Goal: Task Accomplishment & Management: Complete application form

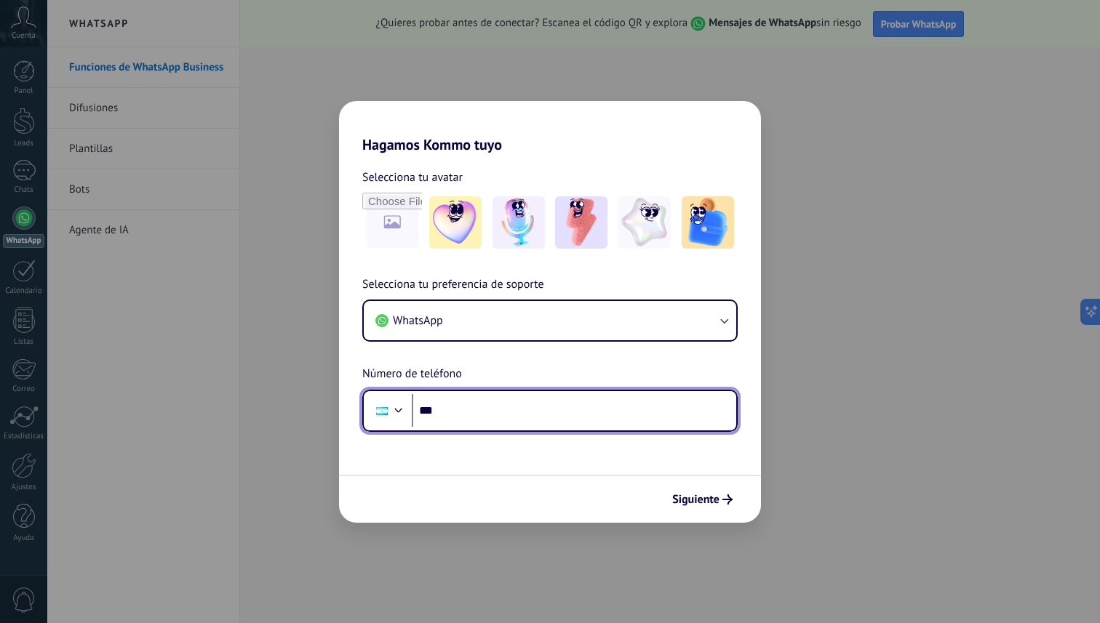
click at [458, 407] on input "***" at bounding box center [574, 410] width 324 height 33
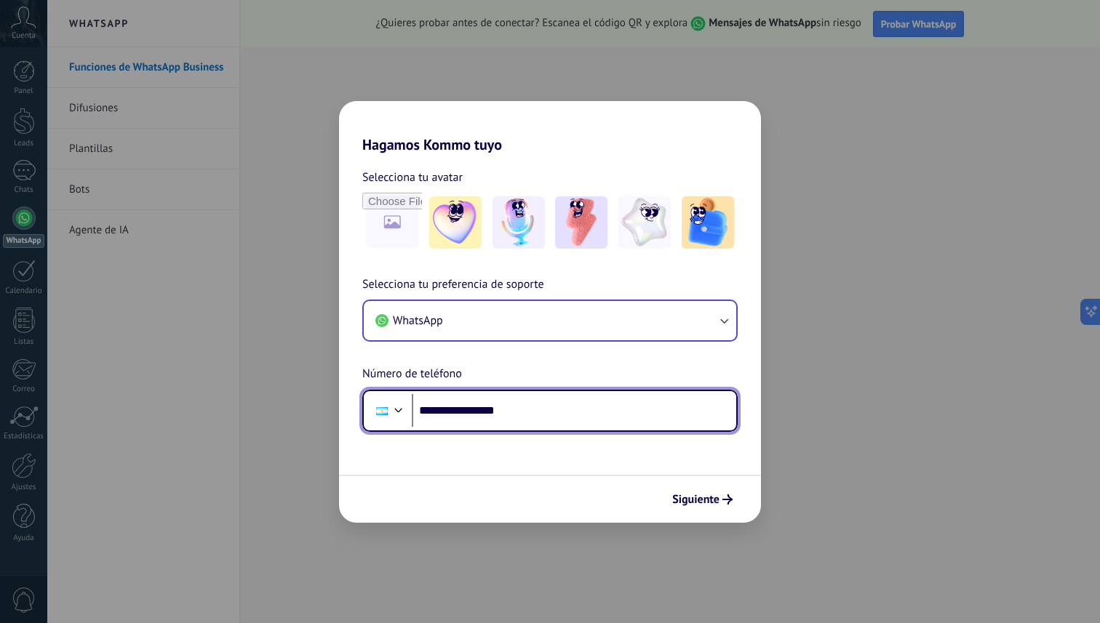
type input "**********"
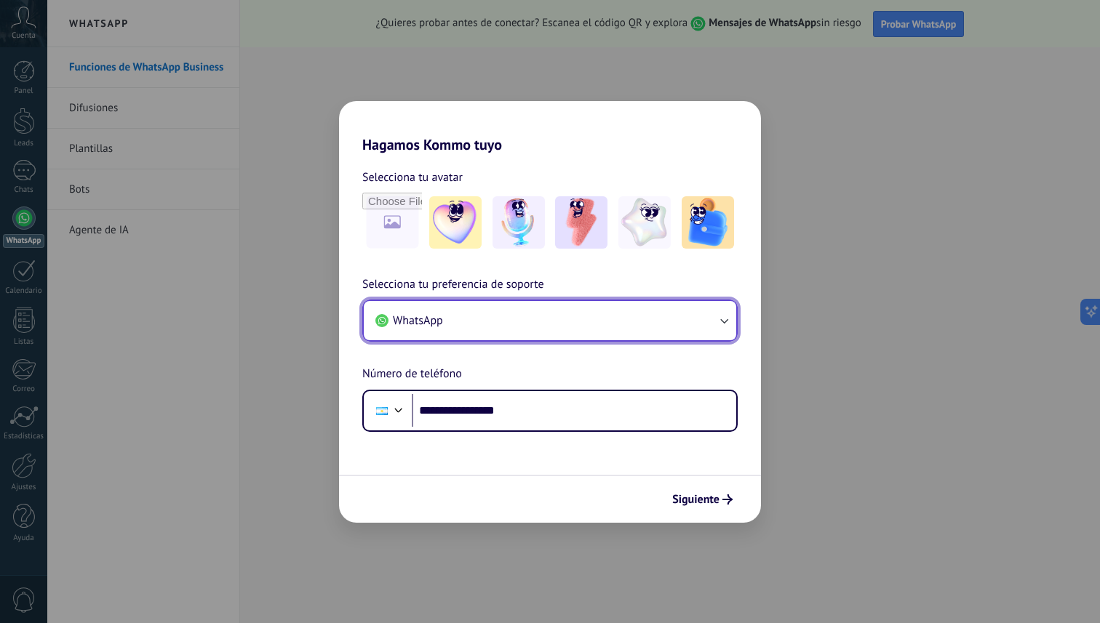
click at [652, 325] on button "WhatsApp" at bounding box center [550, 320] width 372 height 39
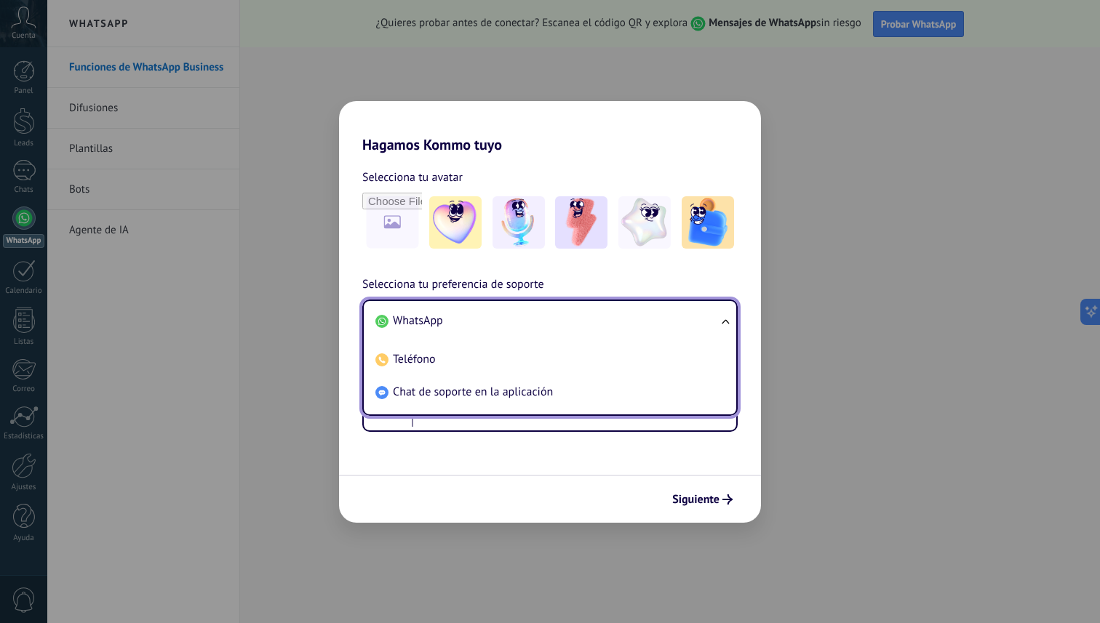
click at [652, 325] on li "WhatsApp" at bounding box center [547, 321] width 355 height 33
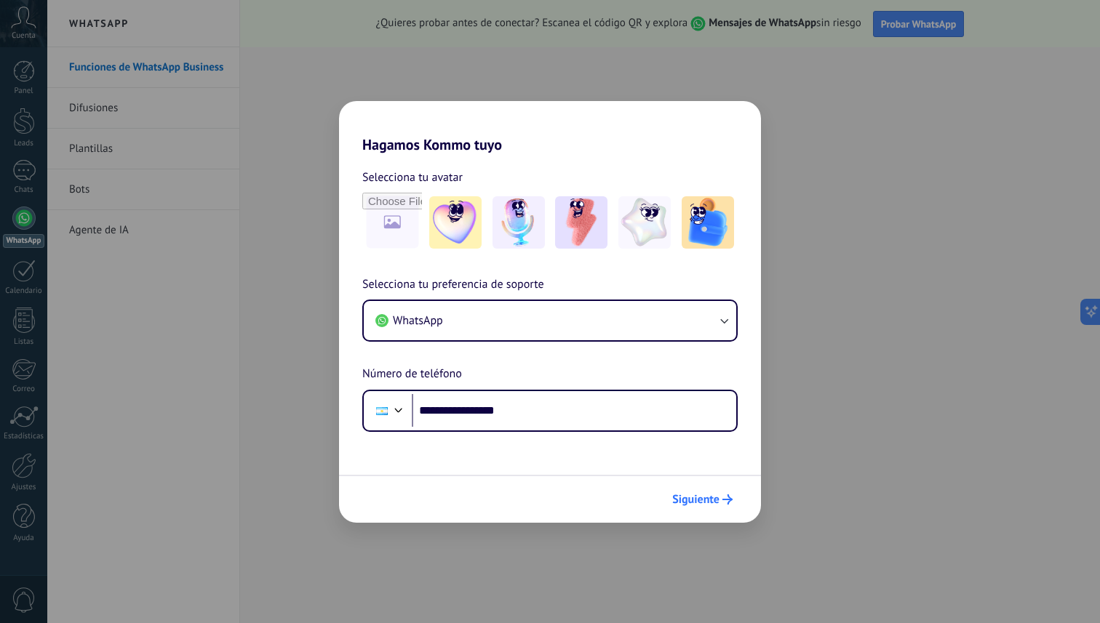
click at [706, 496] on span "Siguiente" at bounding box center [695, 500] width 47 height 10
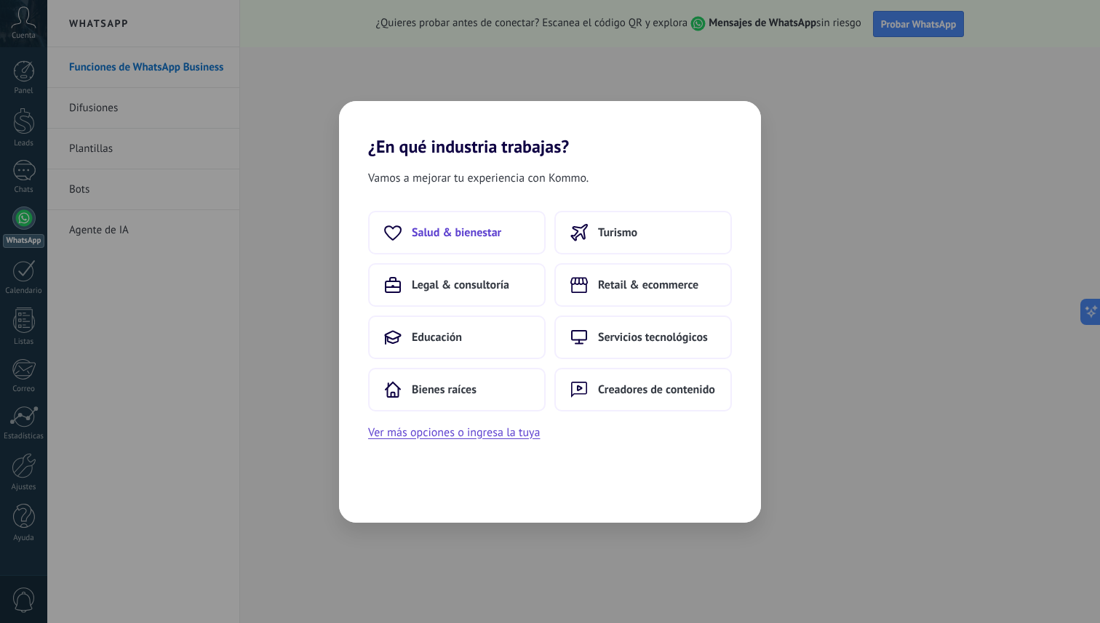
click at [495, 236] on span "Salud & bienestar" at bounding box center [456, 233] width 89 height 15
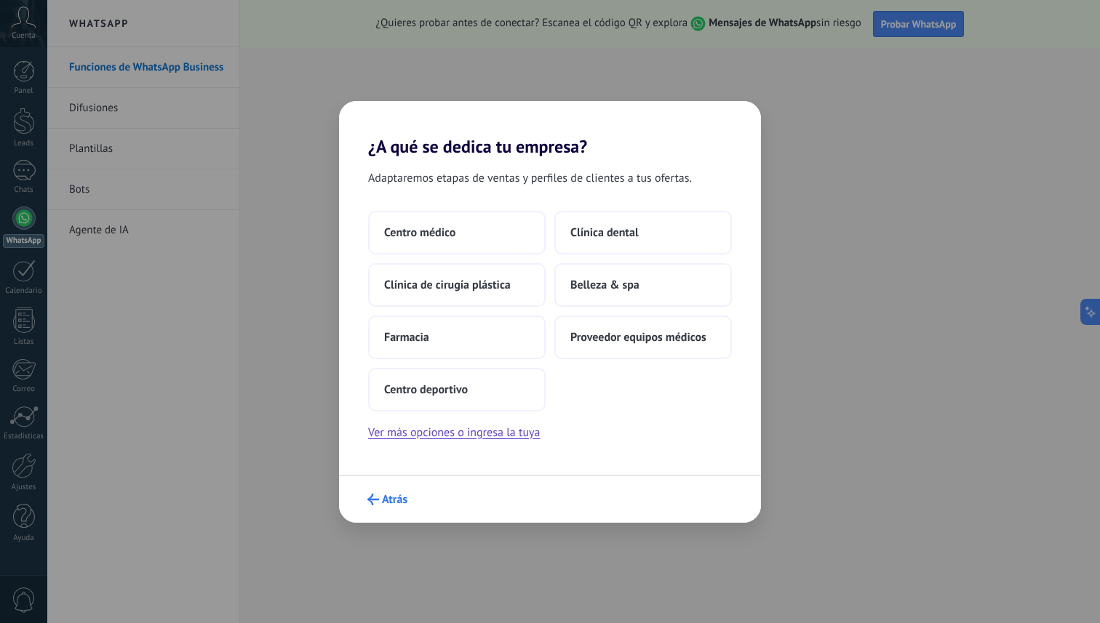
click at [381, 491] on button "Atrás" at bounding box center [387, 499] width 53 height 25
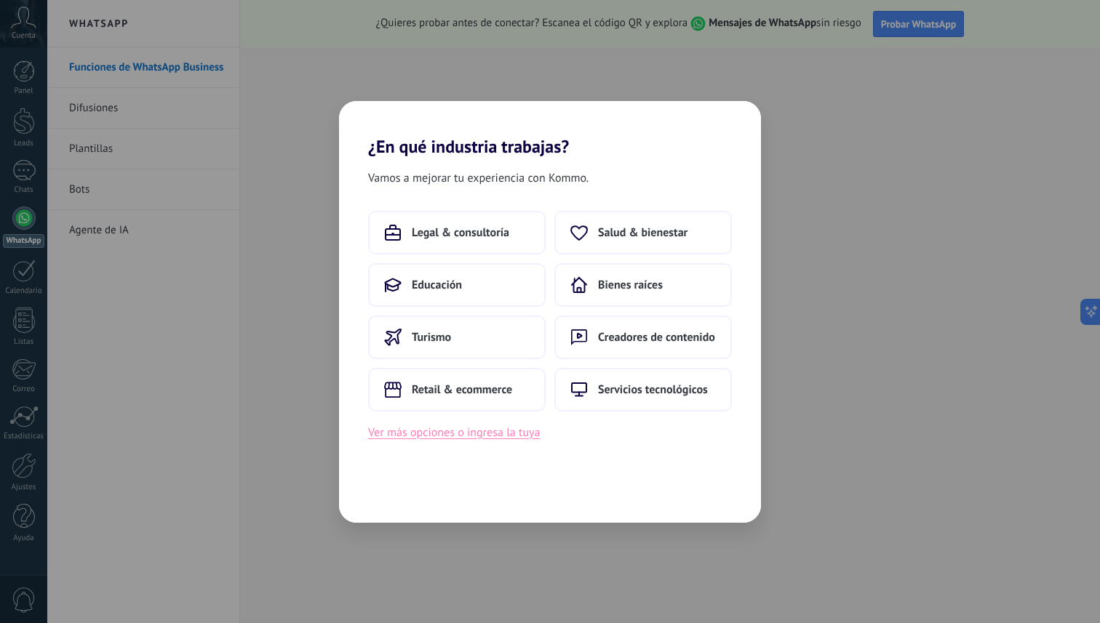
click at [506, 435] on button "Ver más opciones o ingresa la tuya" at bounding box center [454, 432] width 172 height 19
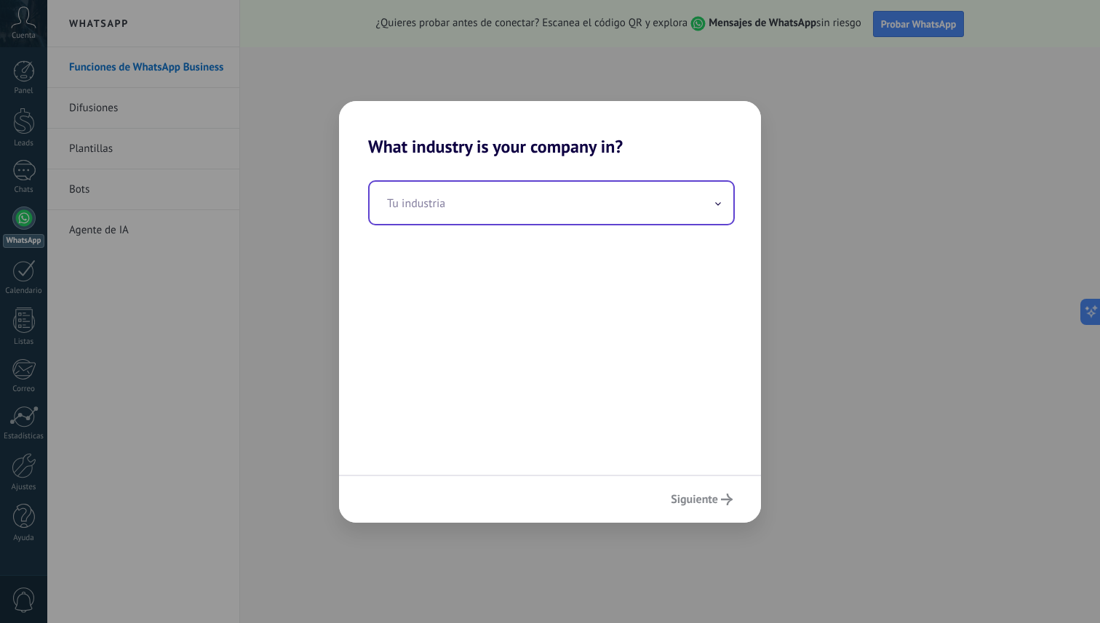
click at [471, 209] on input "text" at bounding box center [552, 203] width 364 height 42
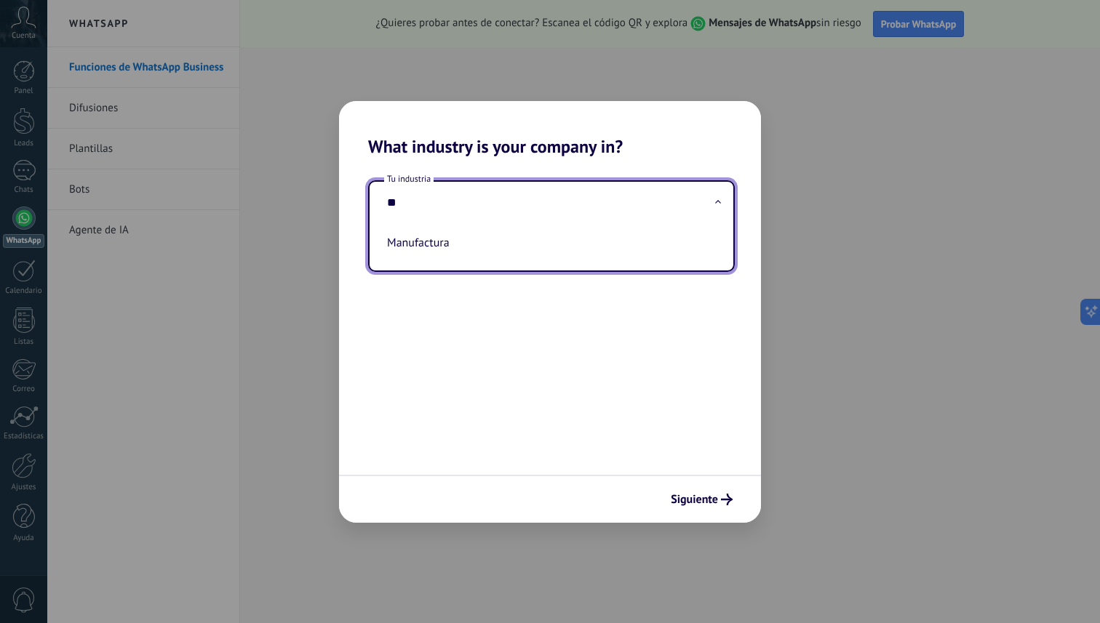
type input "*"
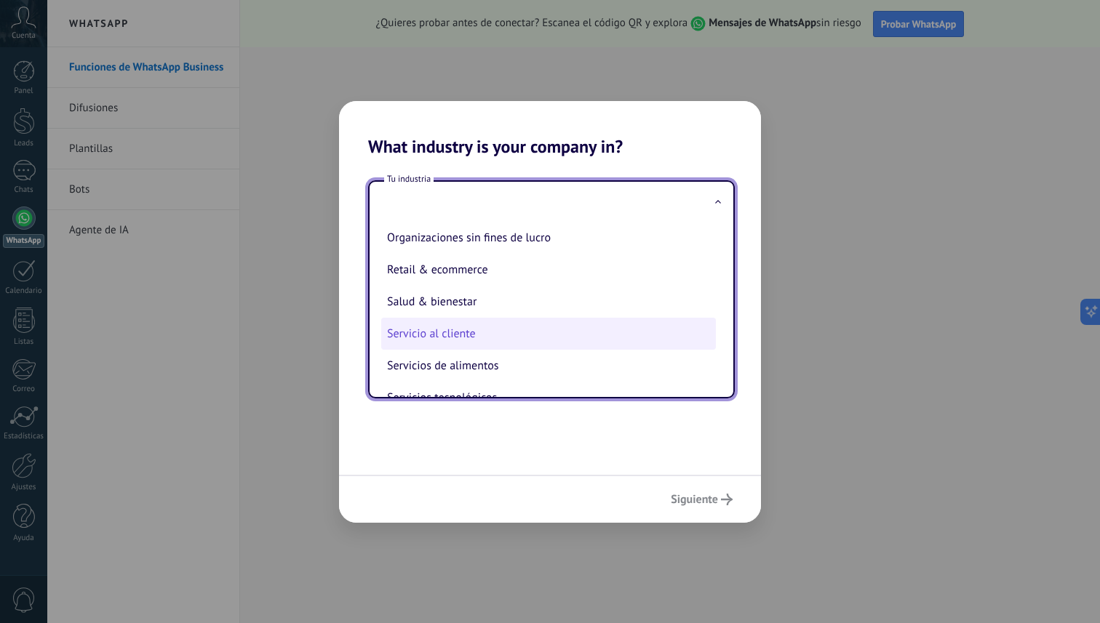
scroll to position [255, 0]
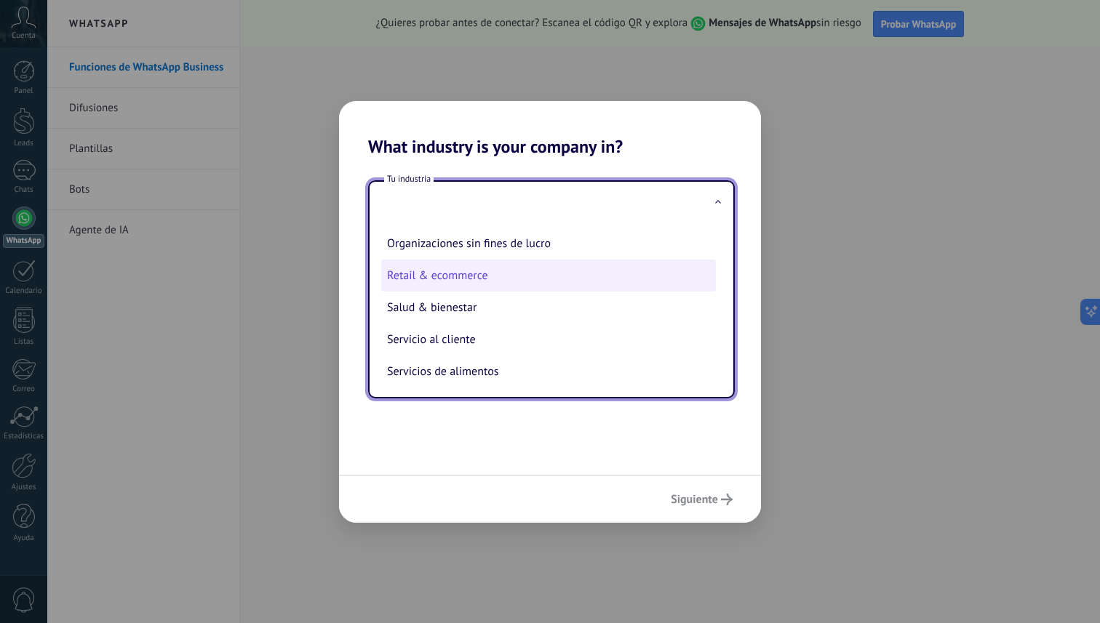
click at [485, 281] on li "Retail & ecommerce" at bounding box center [548, 276] width 335 height 32
type input "**********"
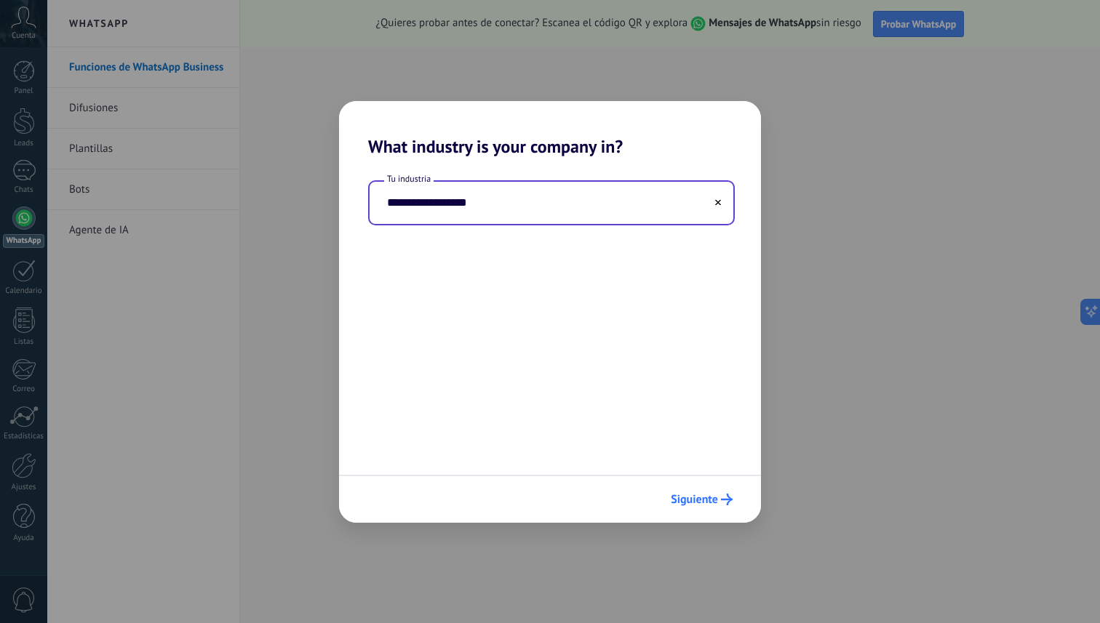
click at [696, 503] on span "Siguiente" at bounding box center [694, 500] width 47 height 10
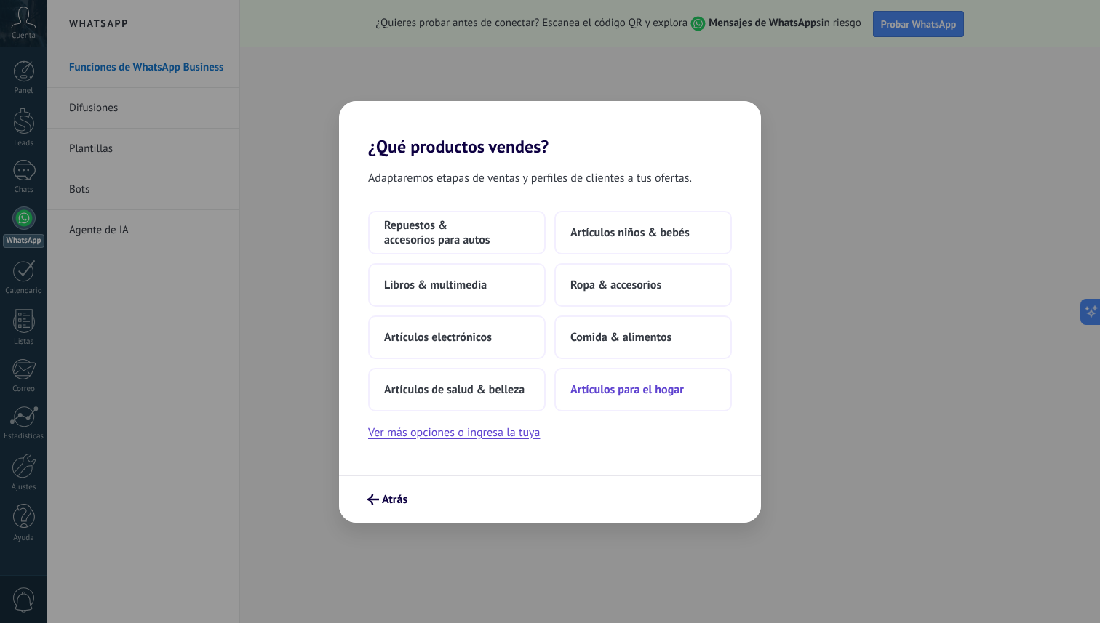
click at [607, 387] on span "Artículos para el hogar" at bounding box center [626, 390] width 113 height 15
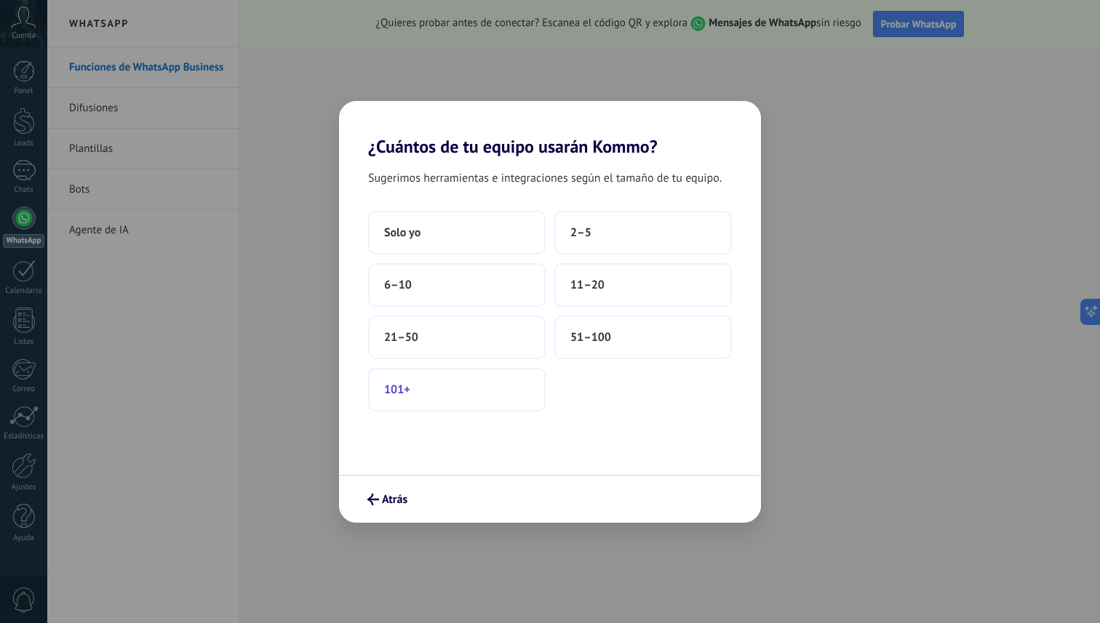
click at [486, 391] on button "101+" at bounding box center [457, 390] width 178 height 44
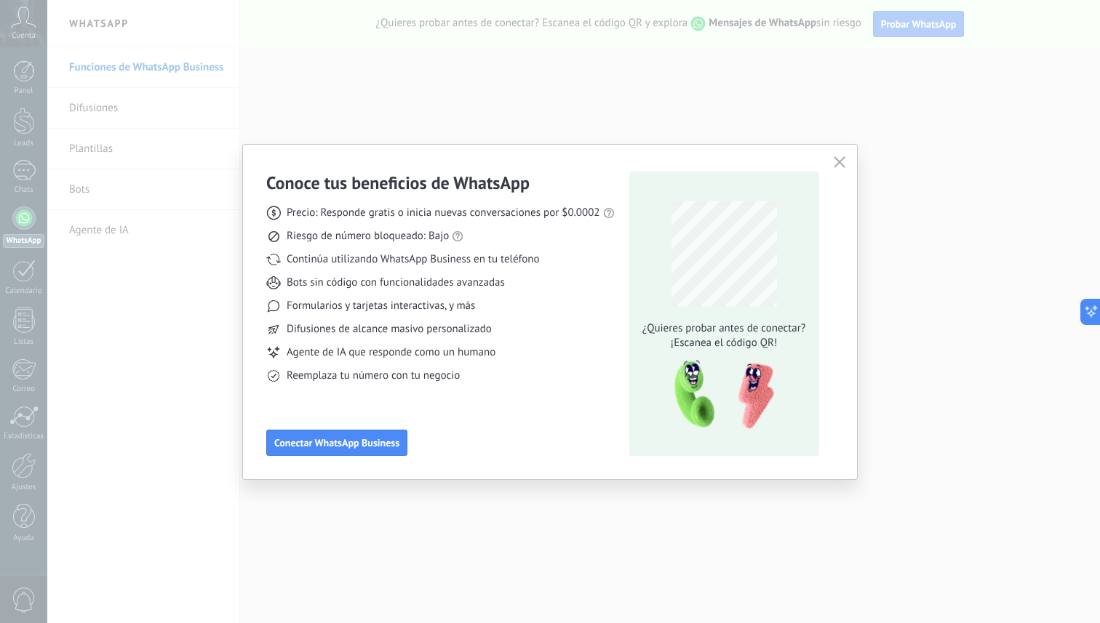
click at [842, 163] on icon "button" at bounding box center [840, 162] width 12 height 12
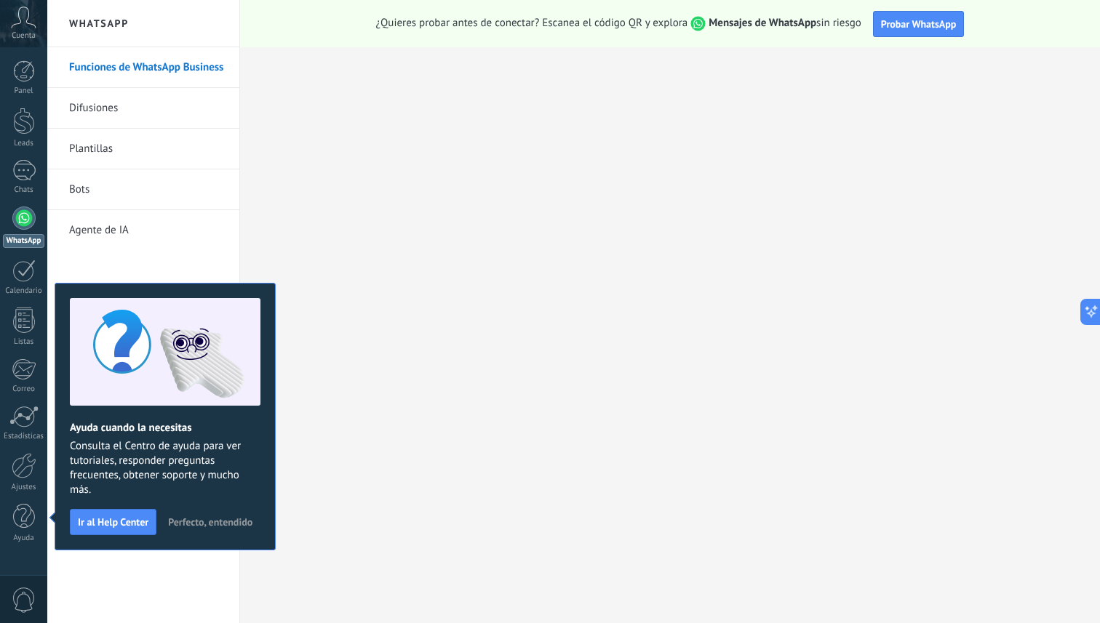
click at [201, 517] on span "Perfecto, entendido" at bounding box center [210, 522] width 84 height 10
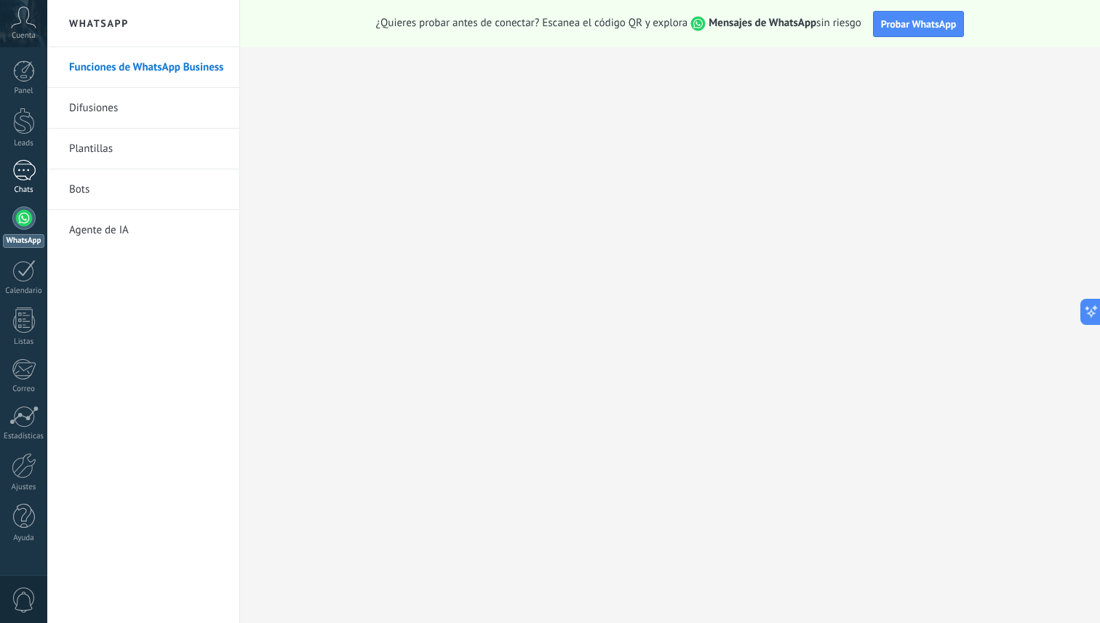
click at [36, 172] on link "Chats" at bounding box center [23, 177] width 47 height 35
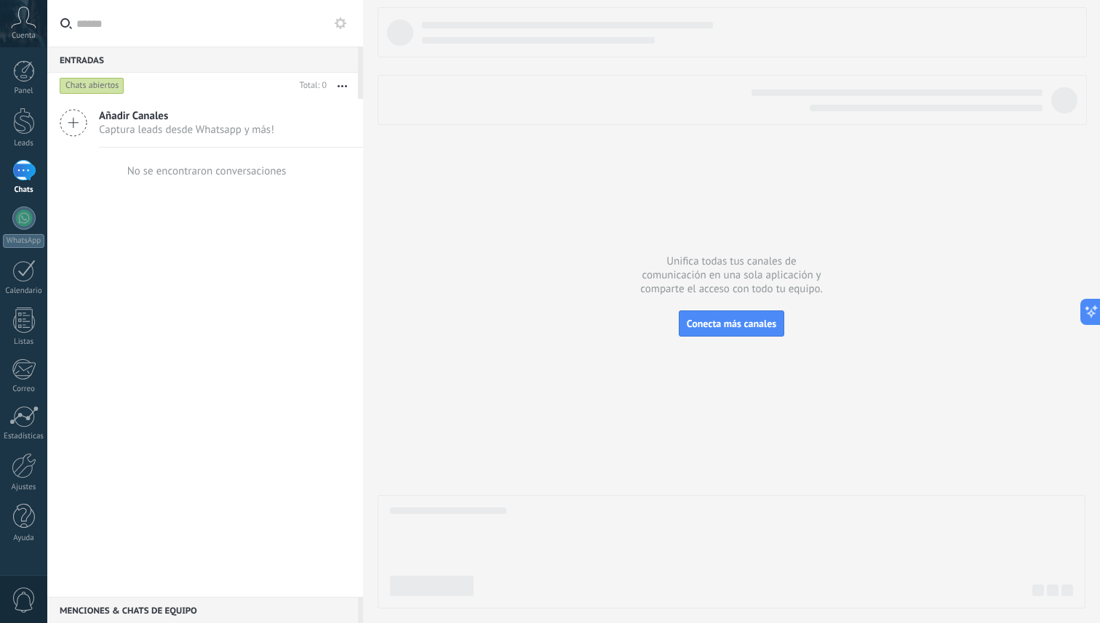
click at [28, 173] on div at bounding box center [23, 170] width 23 height 21
click at [23, 481] on link "Ajustes" at bounding box center [23, 472] width 47 height 39
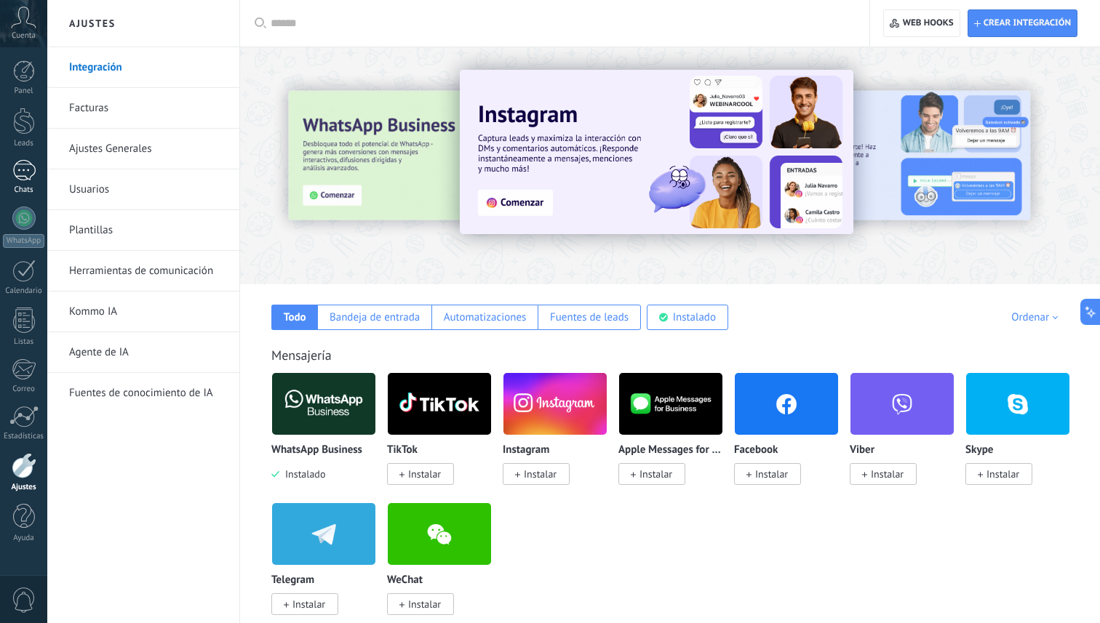
click at [28, 172] on div at bounding box center [23, 170] width 23 height 21
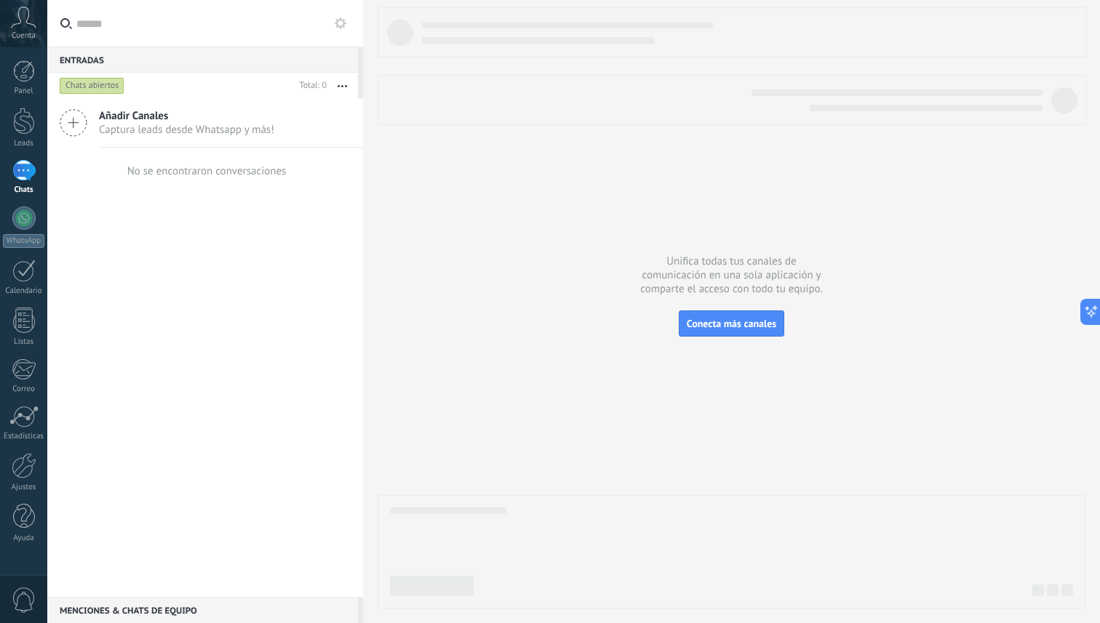
click at [26, 28] on icon at bounding box center [23, 18] width 25 height 22
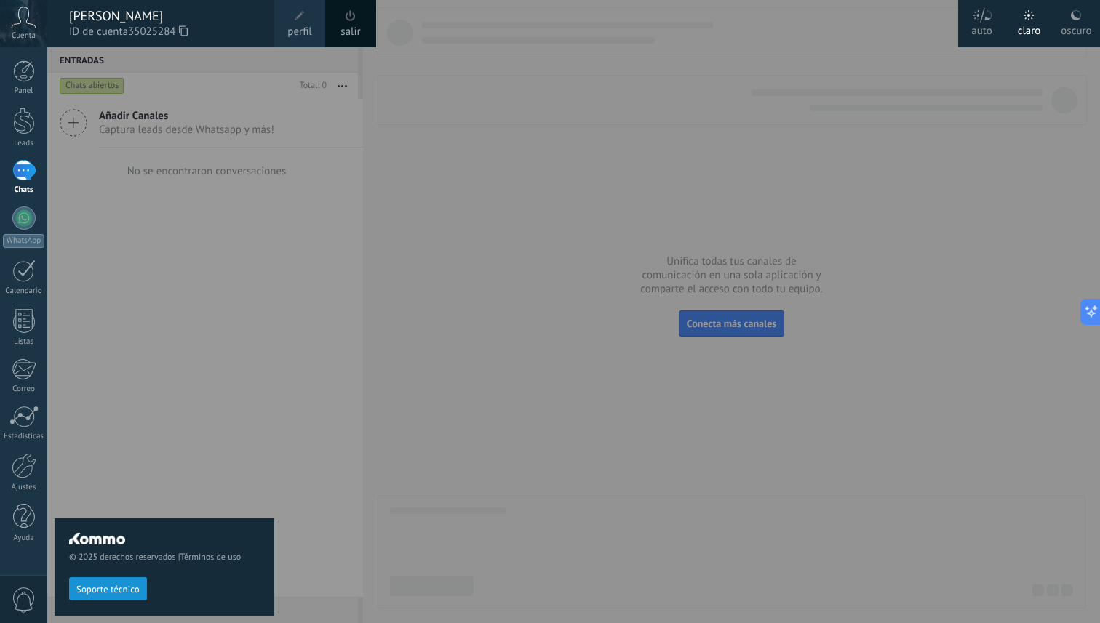
click at [25, 31] on span "Cuenta" at bounding box center [24, 35] width 24 height 9
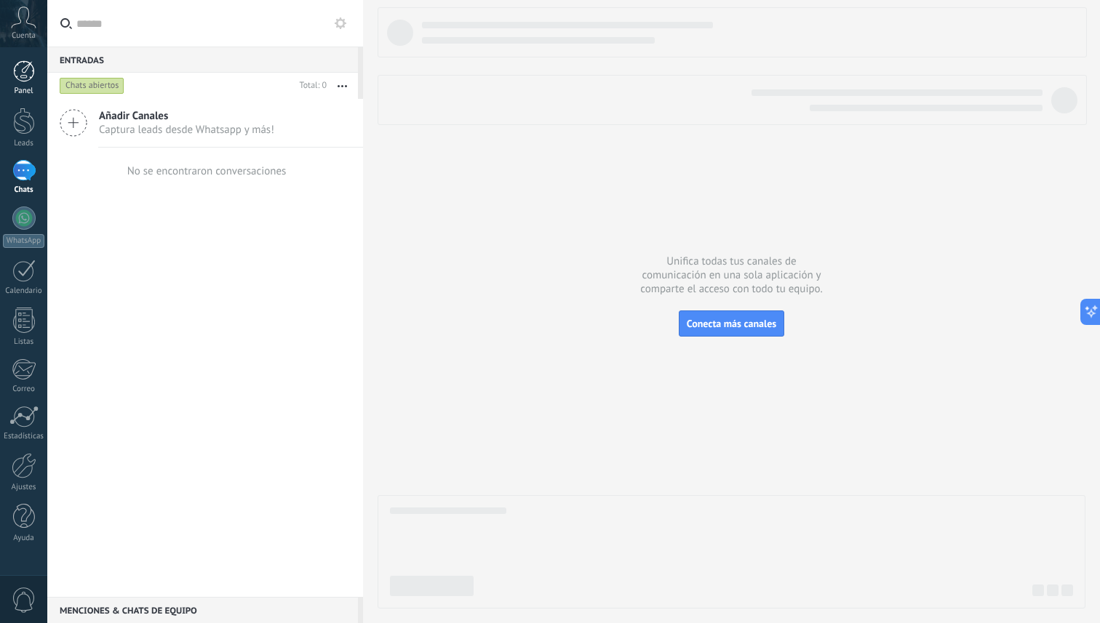
click at [26, 74] on div at bounding box center [24, 71] width 22 height 22
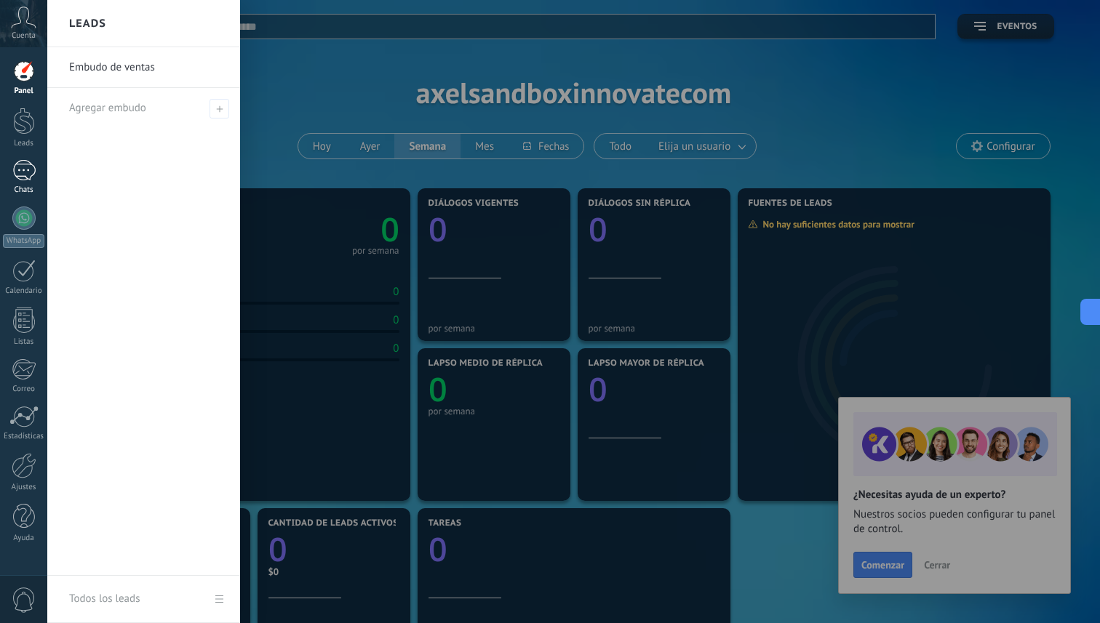
click at [23, 165] on div at bounding box center [23, 170] width 23 height 21
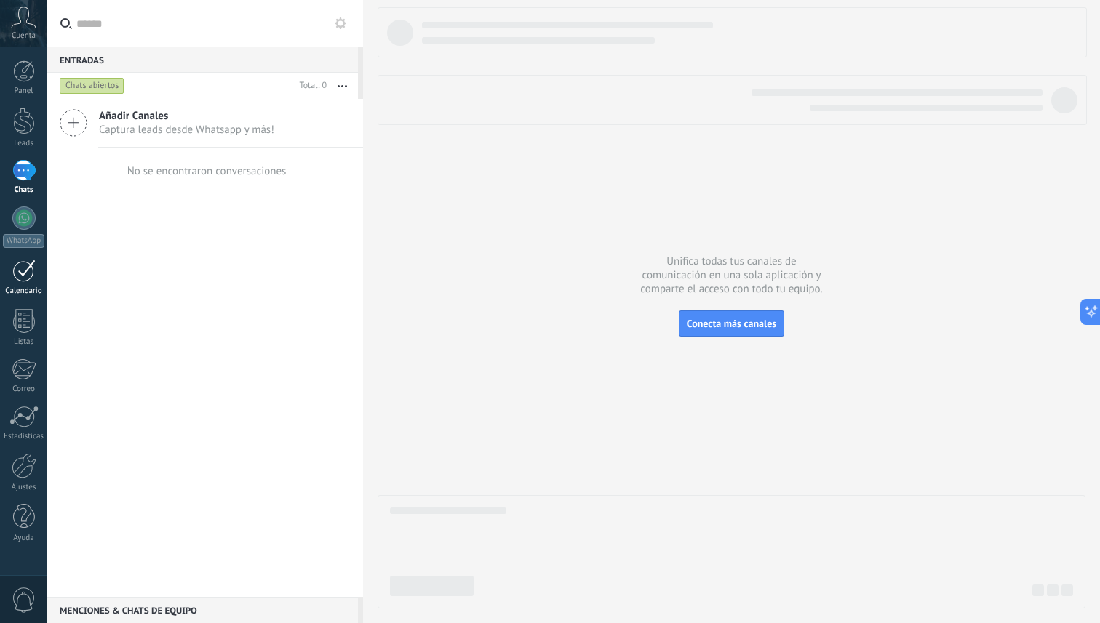
click at [23, 279] on div at bounding box center [23, 271] width 23 height 23
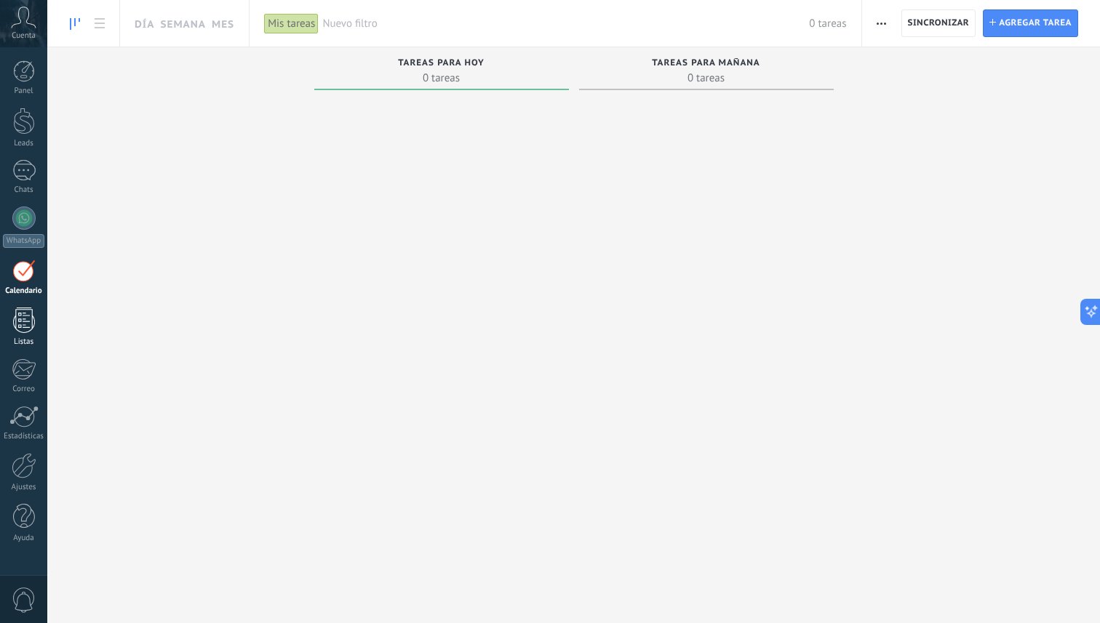
click at [22, 333] on link "Listas" at bounding box center [23, 327] width 47 height 39
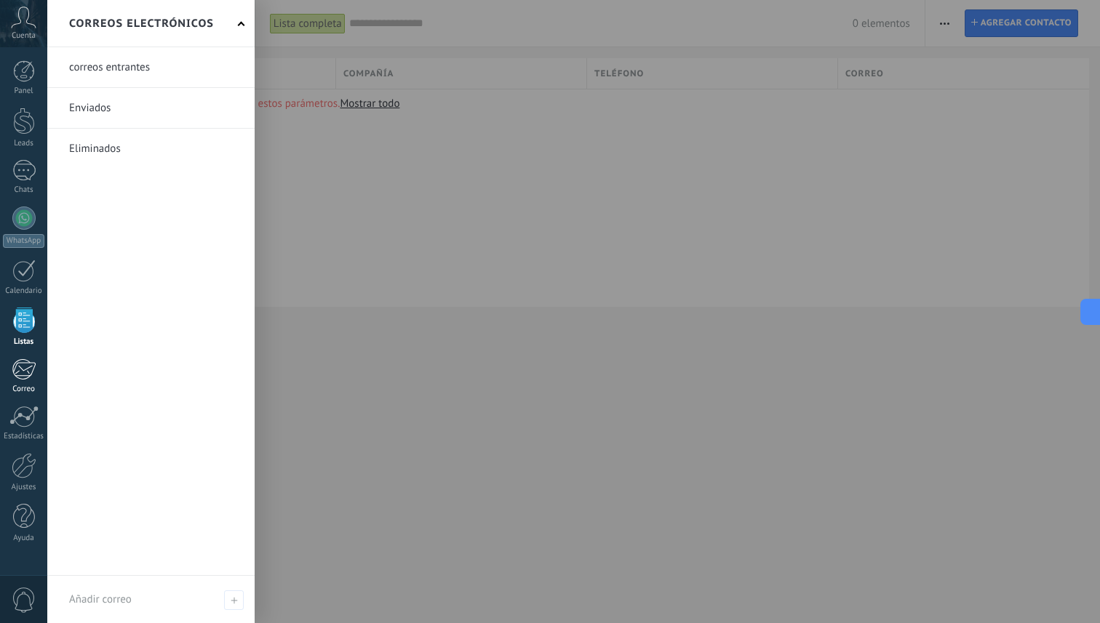
click at [31, 367] on div at bounding box center [24, 370] width 24 height 22
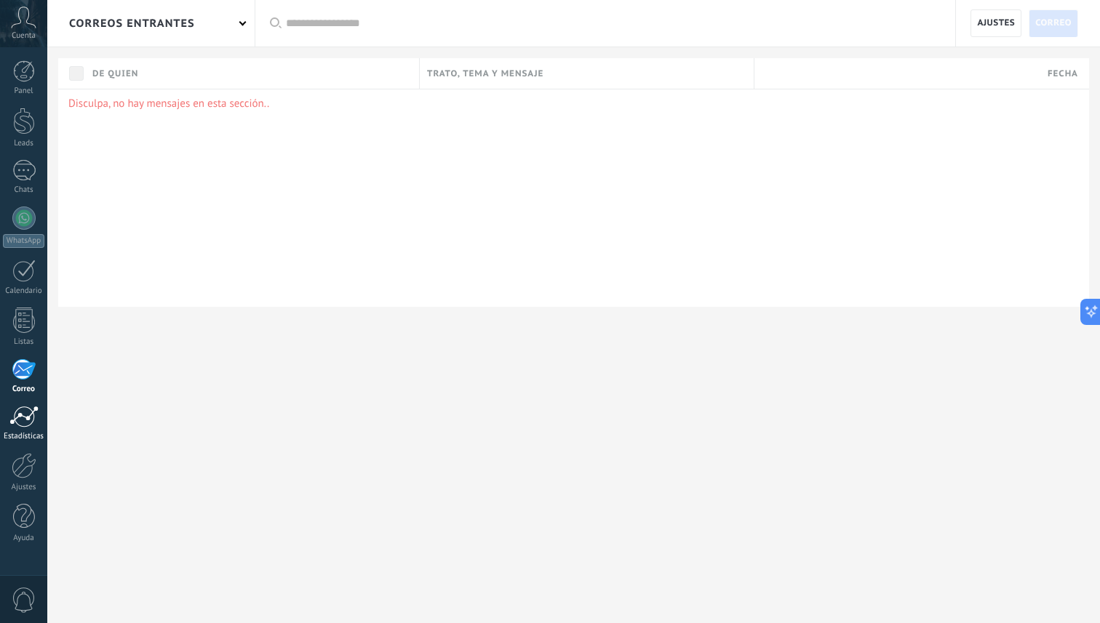
click at [36, 423] on div at bounding box center [23, 417] width 29 height 22
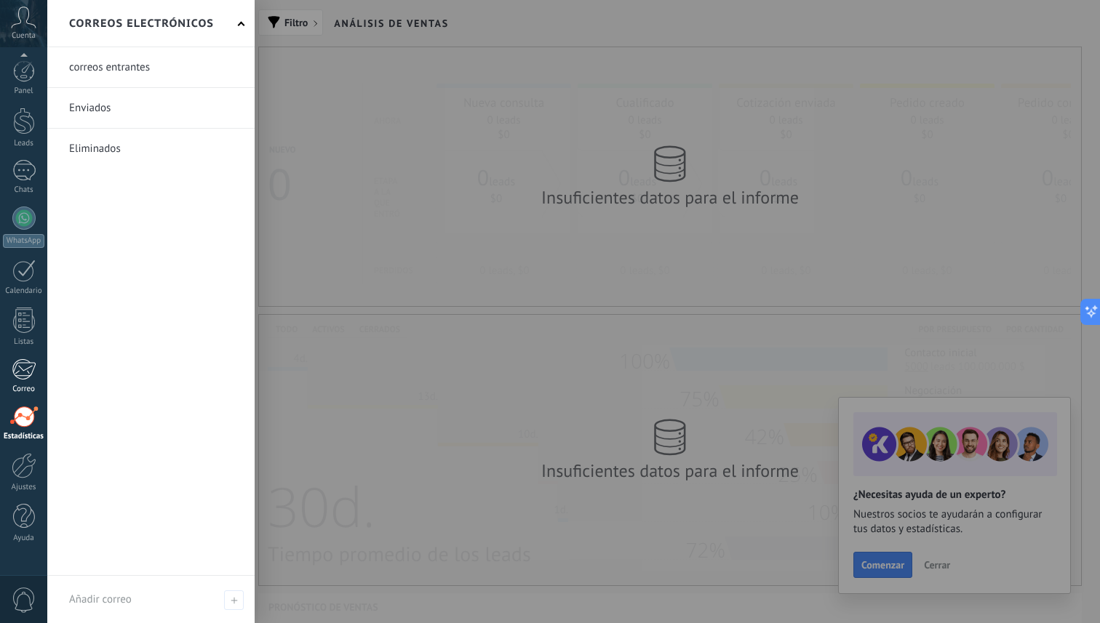
click at [34, 375] on div at bounding box center [24, 370] width 24 height 22
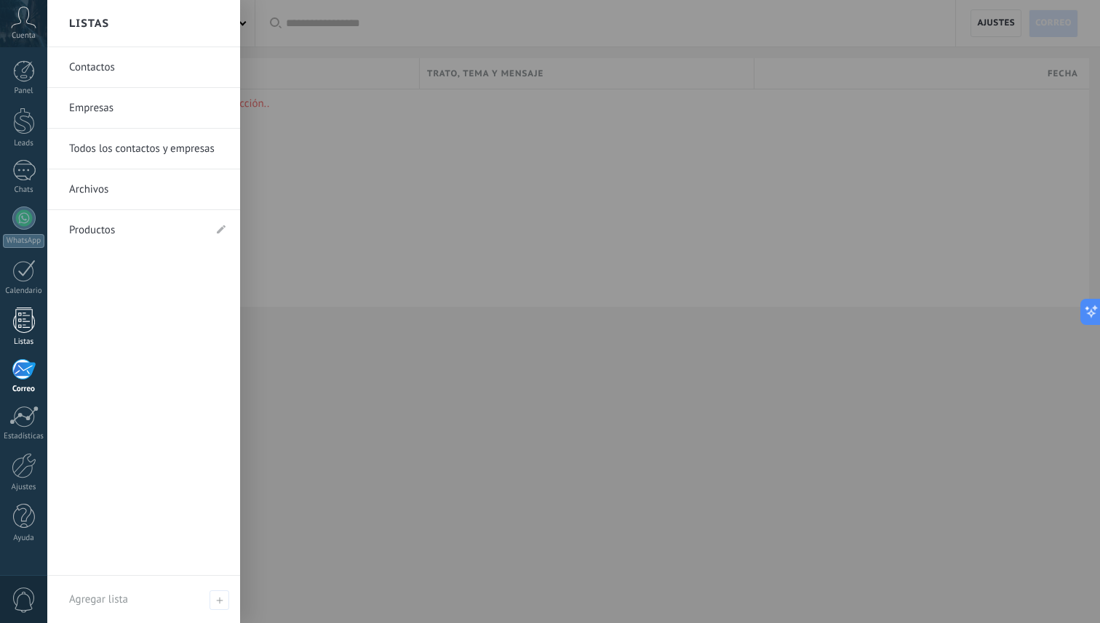
click at [34, 332] on link "Listas" at bounding box center [23, 327] width 47 height 39
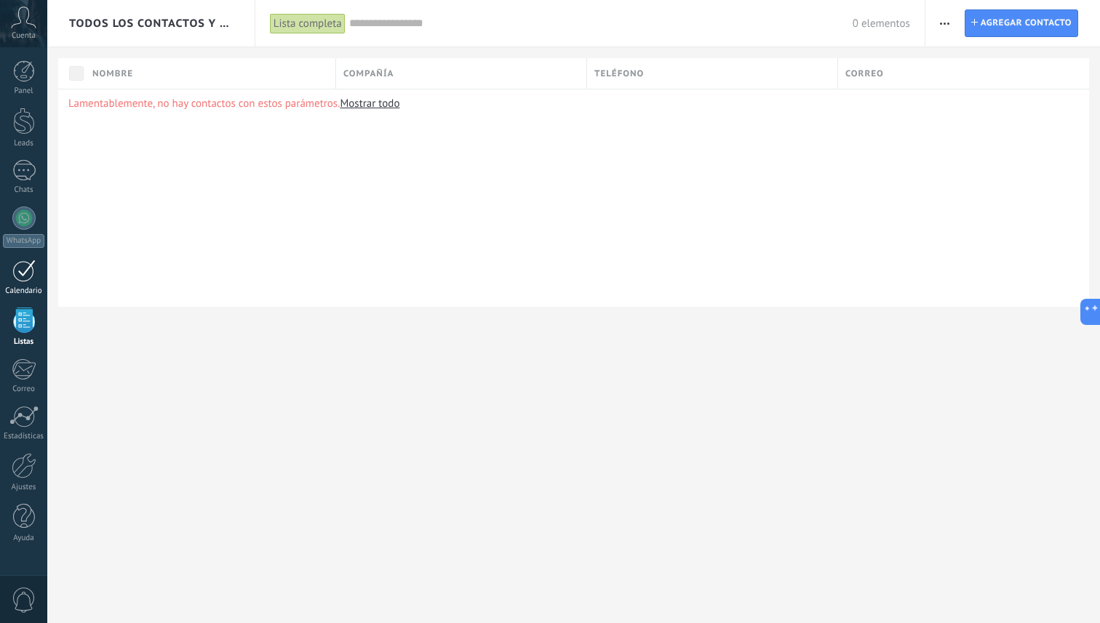
click at [28, 281] on div at bounding box center [23, 271] width 23 height 23
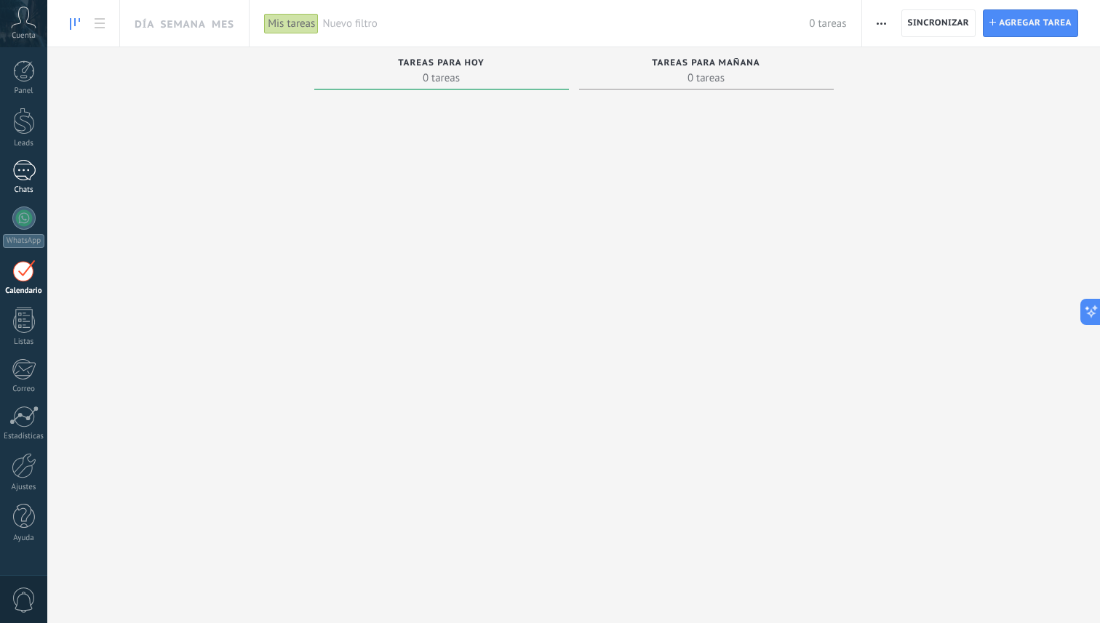
click at [31, 180] on div at bounding box center [23, 170] width 23 height 21
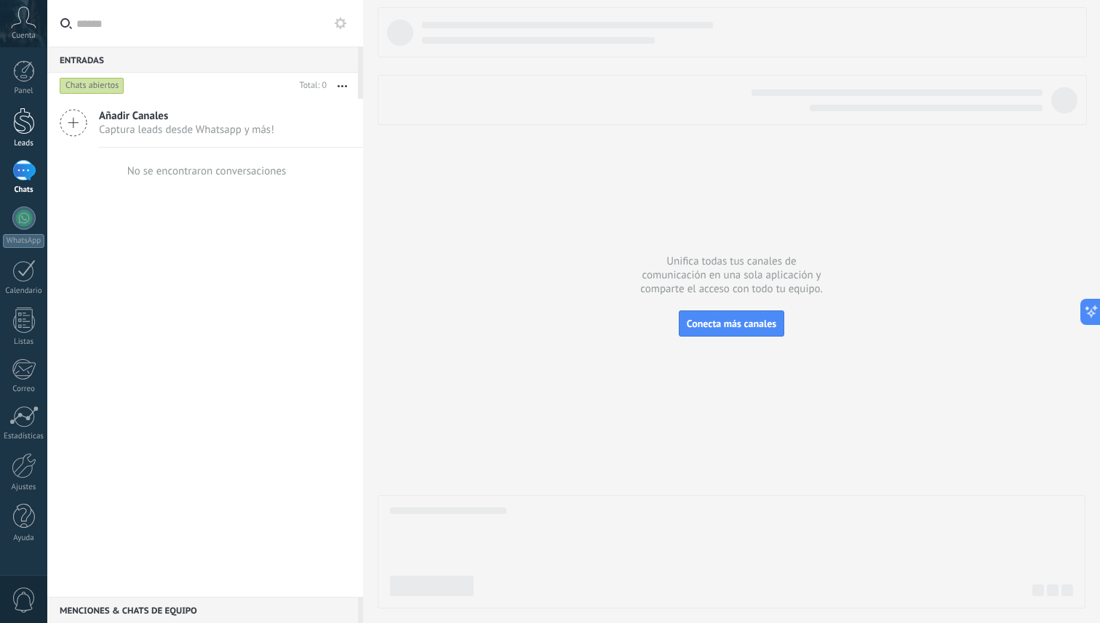
click at [32, 117] on div at bounding box center [24, 121] width 22 height 27
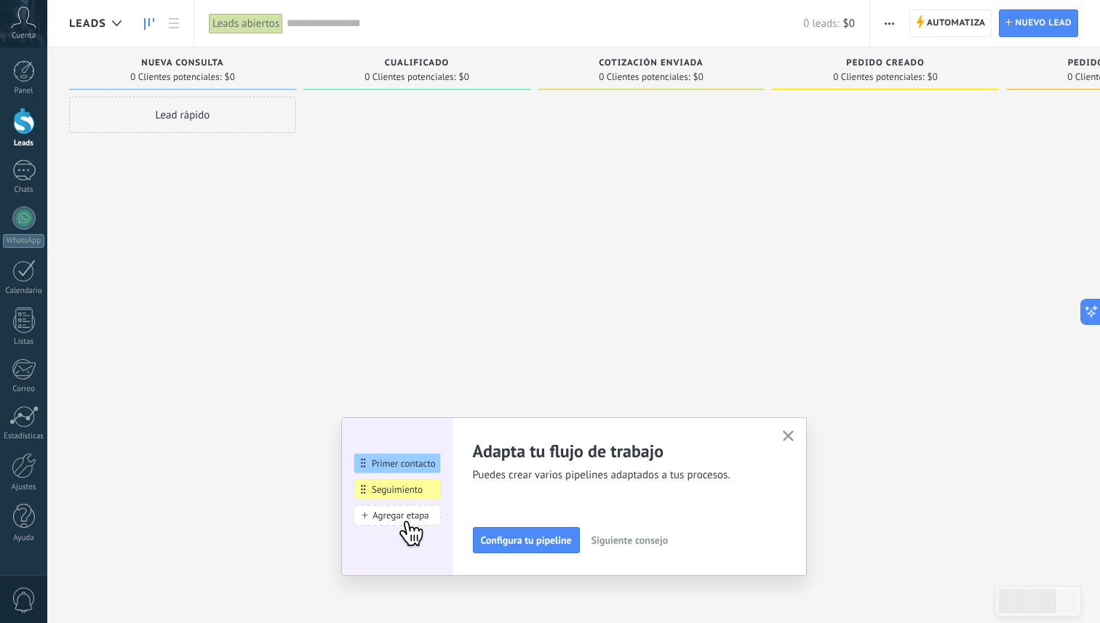
click at [788, 433] on icon "button" at bounding box center [788, 436] width 11 height 11
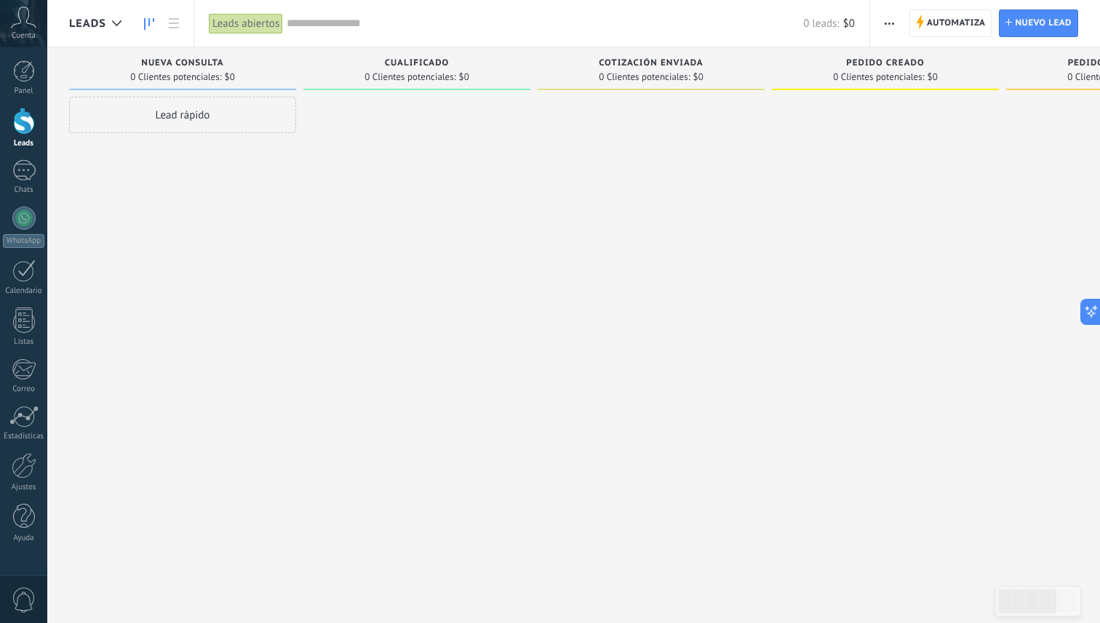
click at [35, 32] on span "Cuenta" at bounding box center [24, 35] width 24 height 9
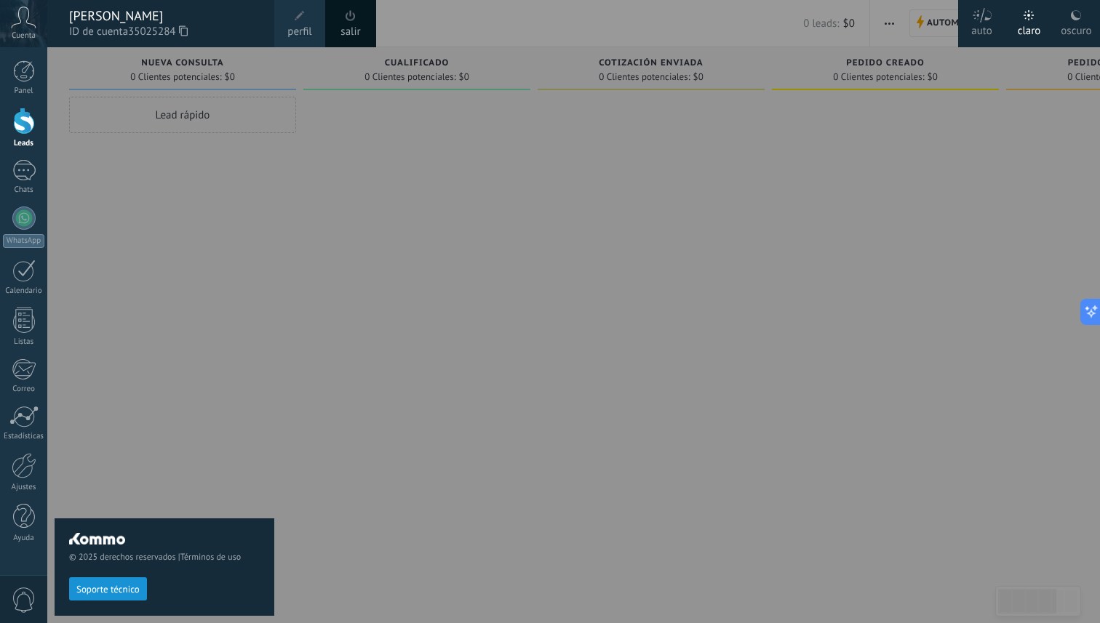
click at [170, 170] on div "© 2025 derechos reservados | Términos de uso Soporte técnico" at bounding box center [165, 335] width 220 height 576
click at [639, 26] on div at bounding box center [597, 311] width 1100 height 623
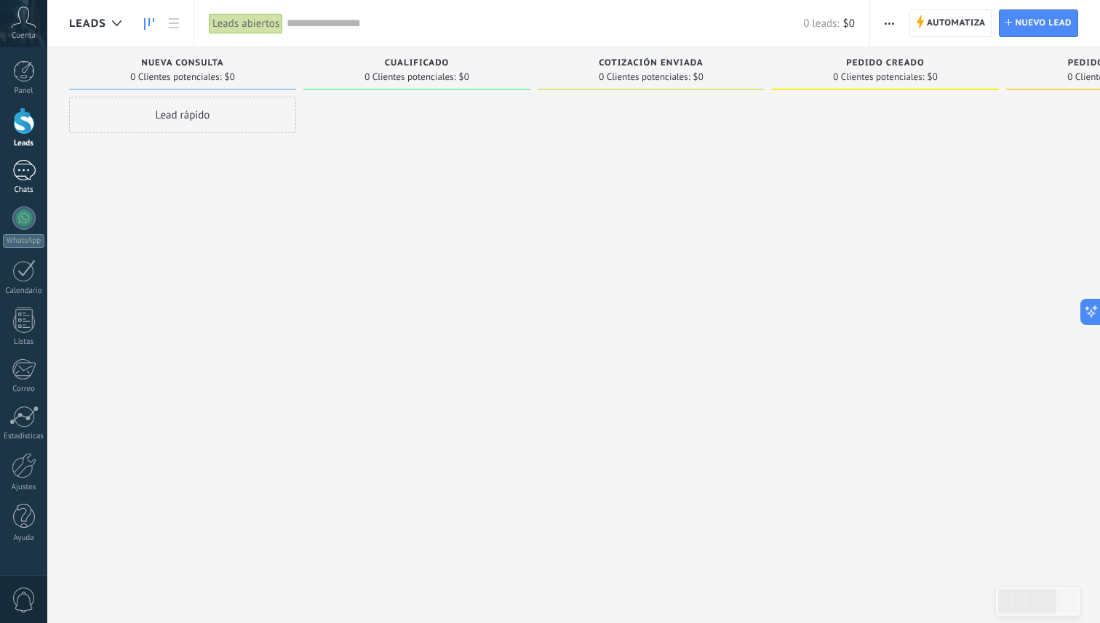
click at [32, 175] on div at bounding box center [23, 170] width 23 height 21
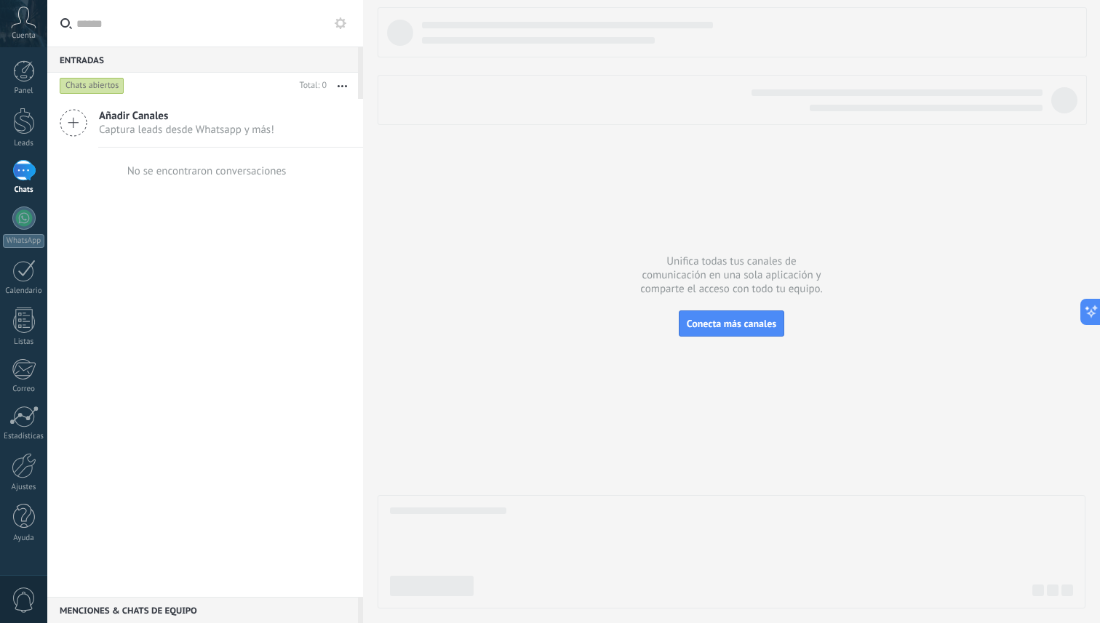
click at [17, 597] on span "0" at bounding box center [24, 600] width 25 height 25
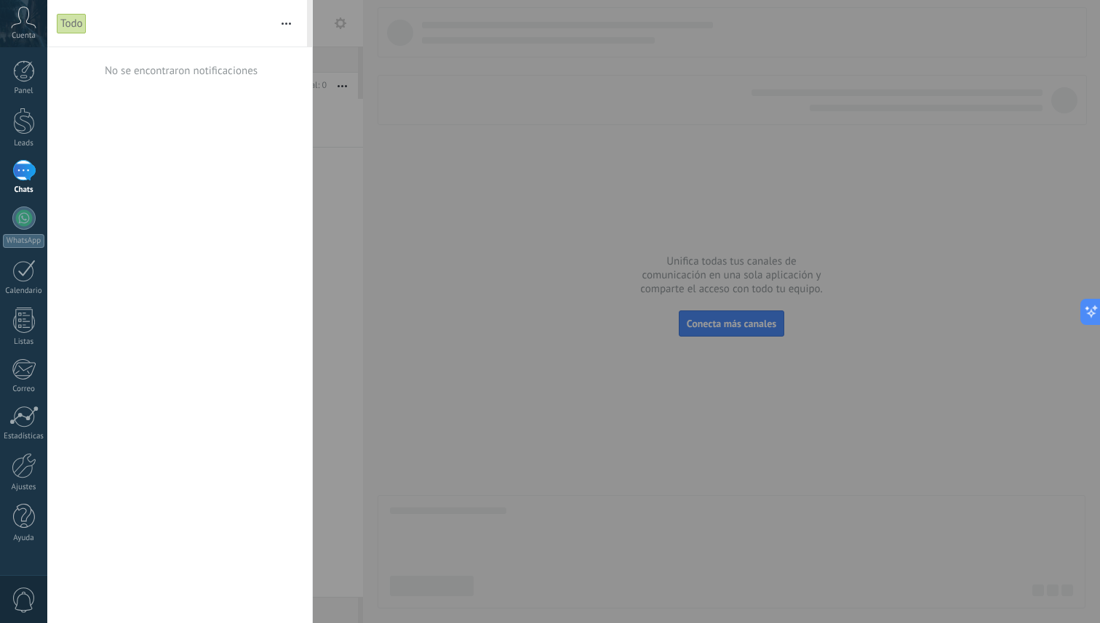
click at [336, 64] on div at bounding box center [550, 311] width 1100 height 623
